Goal: Transaction & Acquisition: Purchase product/service

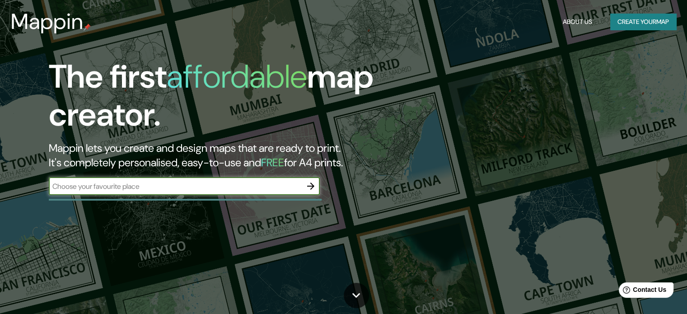
click at [207, 185] on input "text" at bounding box center [175, 186] width 253 height 10
type input "loreto"
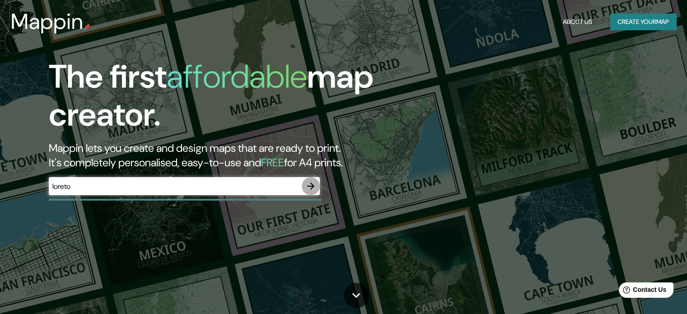
click at [309, 190] on icon "button" at bounding box center [310, 186] width 11 height 11
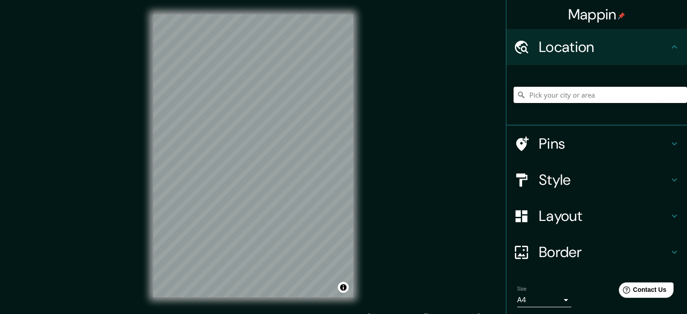
click at [556, 99] on input "Pick your city or area" at bounding box center [601, 95] width 174 height 16
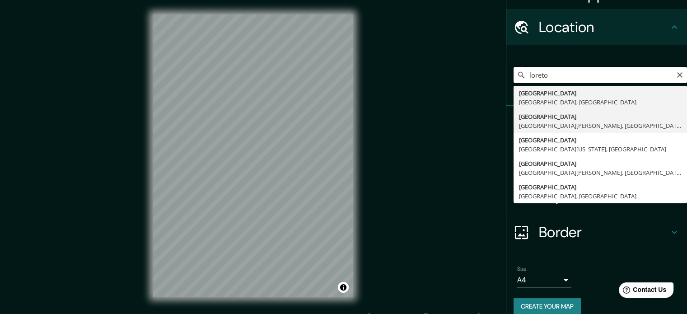
scroll to position [31, 0]
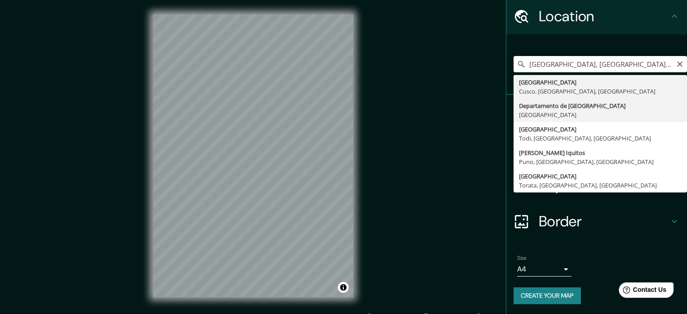
type input "[GEOGRAPHIC_DATA], [GEOGRAPHIC_DATA]"
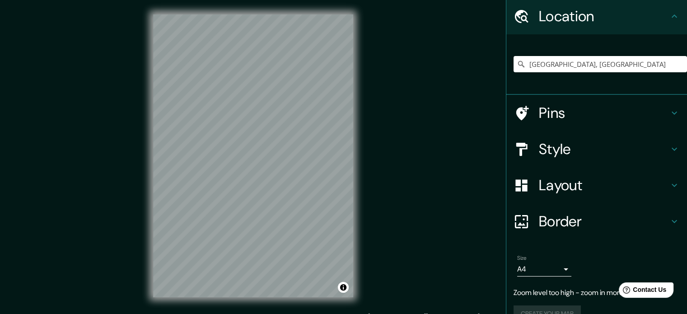
click at [566, 116] on h4 "Pins" at bounding box center [604, 113] width 130 height 18
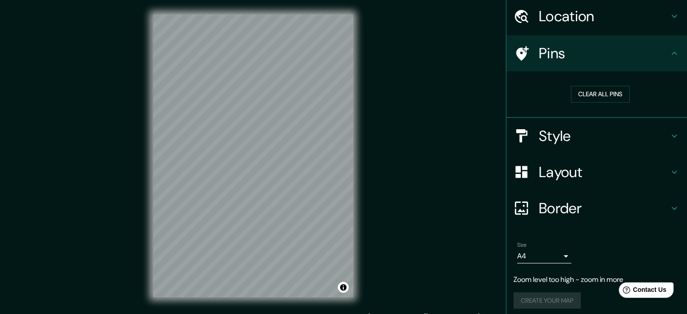
click at [604, 47] on h4 "Pins" at bounding box center [604, 53] width 130 height 18
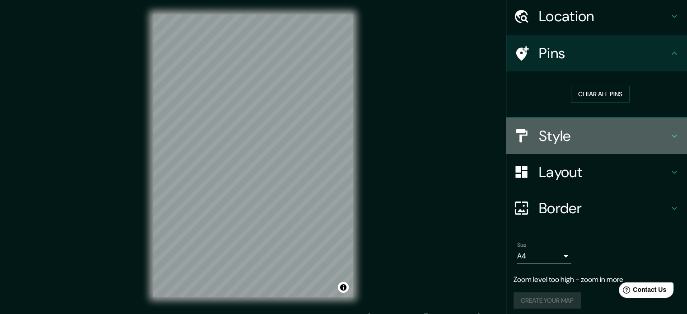
click at [568, 141] on h4 "Style" at bounding box center [604, 136] width 130 height 18
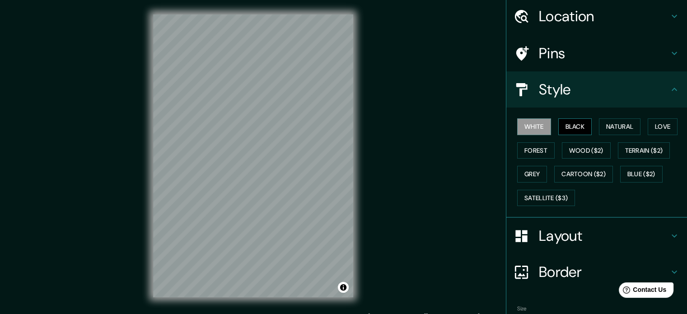
click at [568, 121] on button "Black" at bounding box center [576, 126] width 34 height 17
click at [612, 131] on button "Natural" at bounding box center [620, 126] width 42 height 17
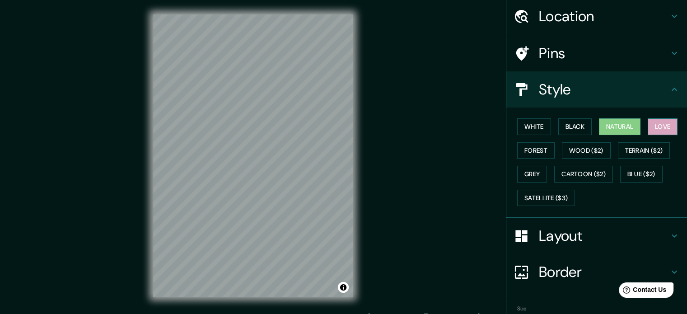
click at [664, 132] on button "Love" at bounding box center [663, 126] width 30 height 17
click at [533, 156] on button "Forest" at bounding box center [536, 150] width 38 height 17
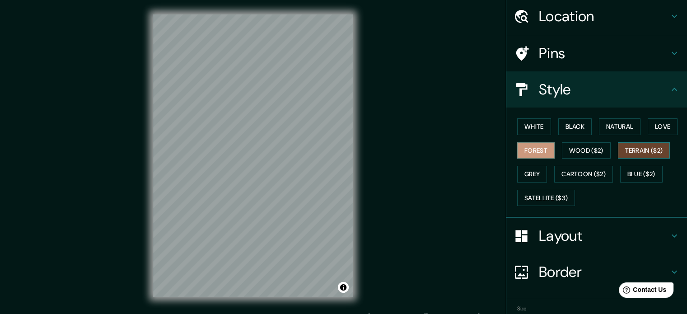
click at [629, 147] on button "Terrain ($2)" at bounding box center [644, 150] width 52 height 17
click at [580, 151] on button "Wood ($2)" at bounding box center [586, 150] width 49 height 17
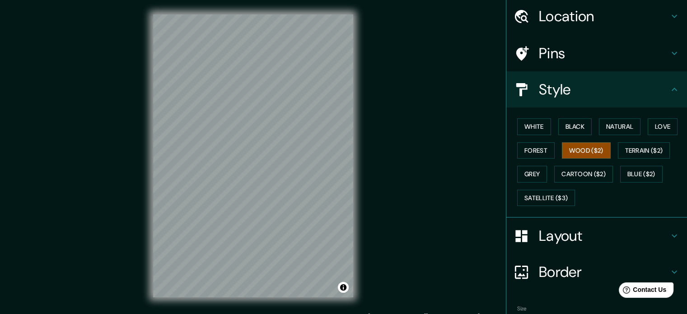
scroll to position [12, 0]
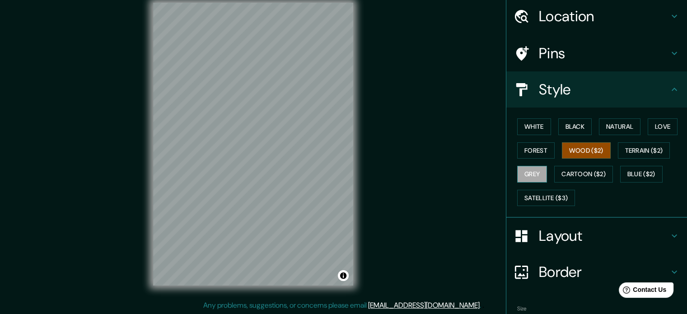
click at [527, 173] on button "Grey" at bounding box center [532, 174] width 30 height 17
click at [566, 177] on button "Cartoon ($2)" at bounding box center [583, 174] width 59 height 17
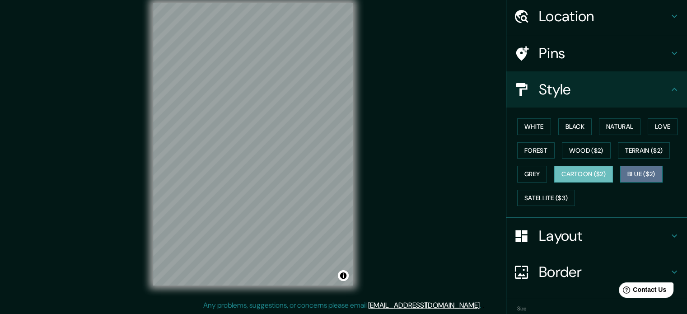
click at [634, 173] on button "Blue ($2)" at bounding box center [641, 174] width 42 height 17
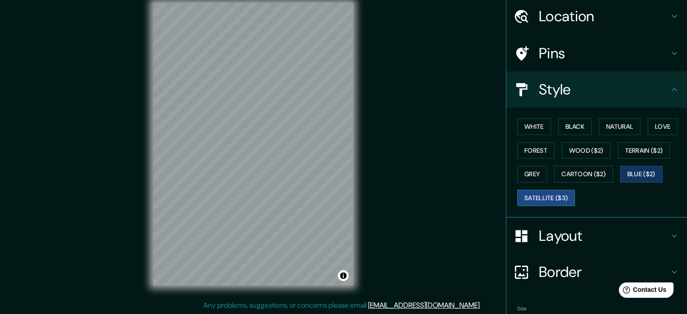
click at [550, 193] on button "Satellite ($3)" at bounding box center [546, 198] width 58 height 17
click at [528, 129] on button "White" at bounding box center [534, 126] width 34 height 17
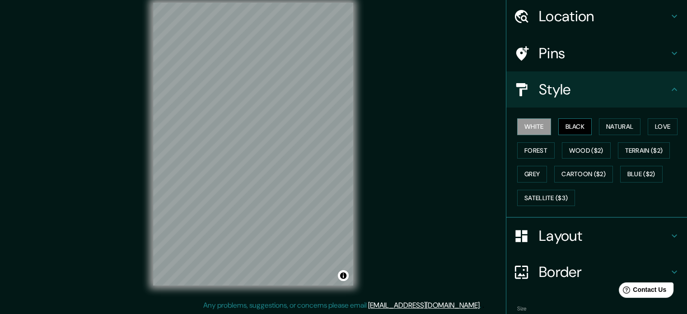
click at [577, 122] on button "Black" at bounding box center [576, 126] width 34 height 17
click at [620, 123] on button "Natural" at bounding box center [620, 126] width 42 height 17
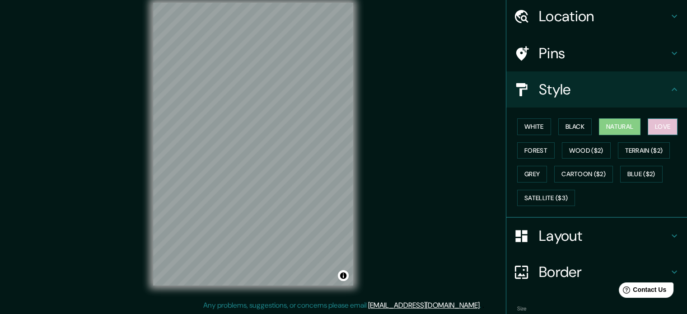
click at [664, 121] on button "Love" at bounding box center [663, 126] width 30 height 17
